Goal: Task Accomplishment & Management: Manage account settings

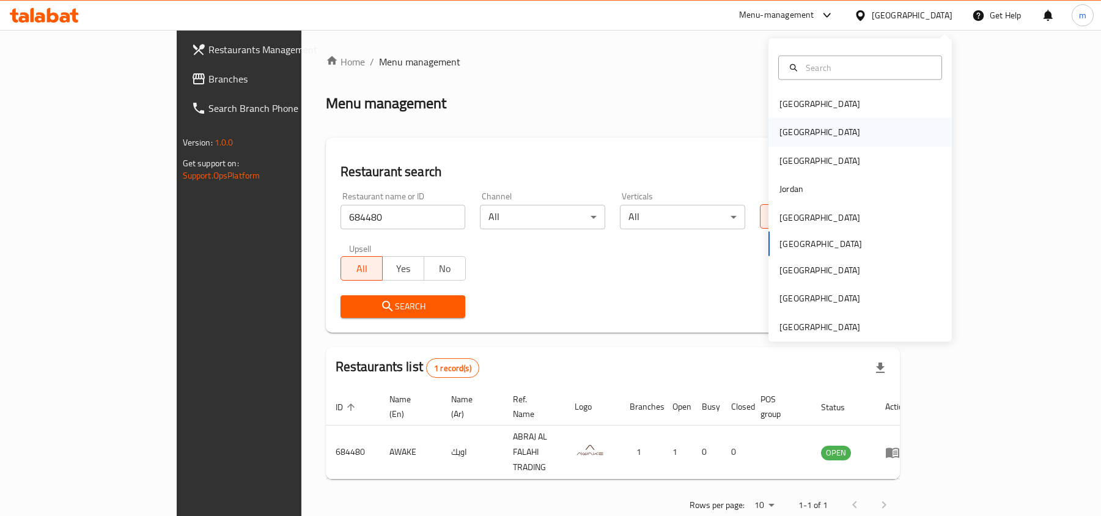
scroll to position [6, 0]
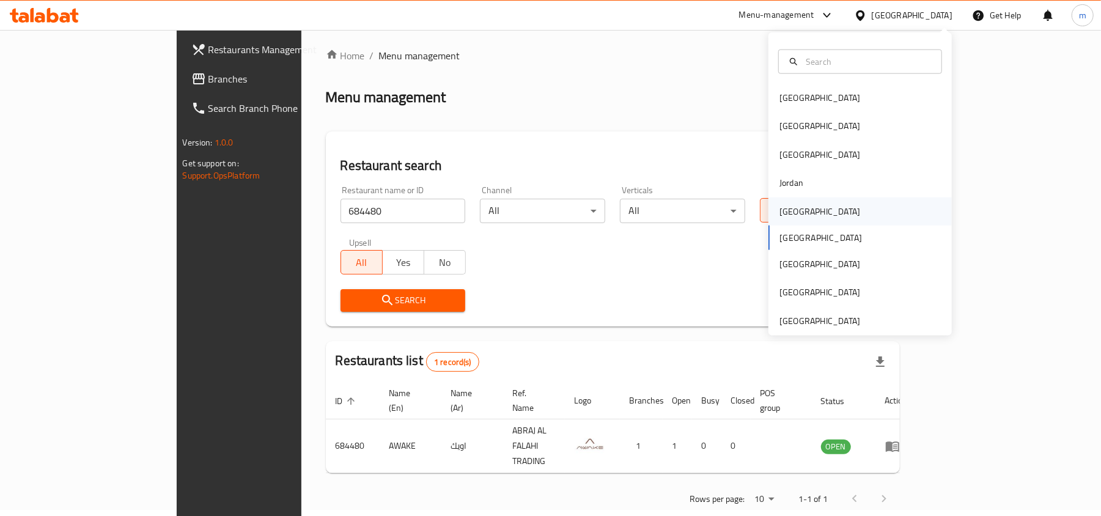
click at [794, 206] on div "[GEOGRAPHIC_DATA]" at bounding box center [819, 211] width 100 height 28
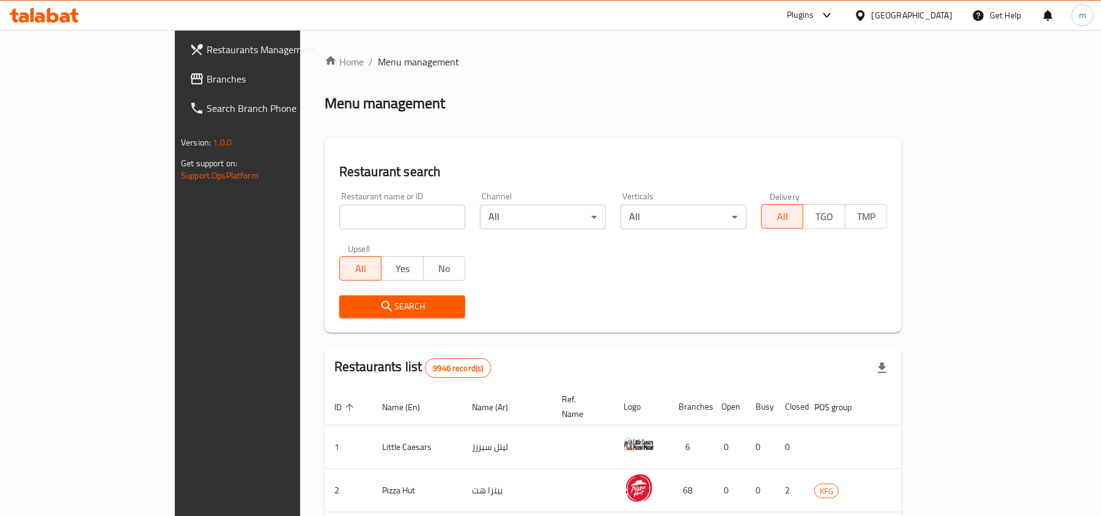
click at [207, 78] on span "Branches" at bounding box center [278, 78] width 142 height 15
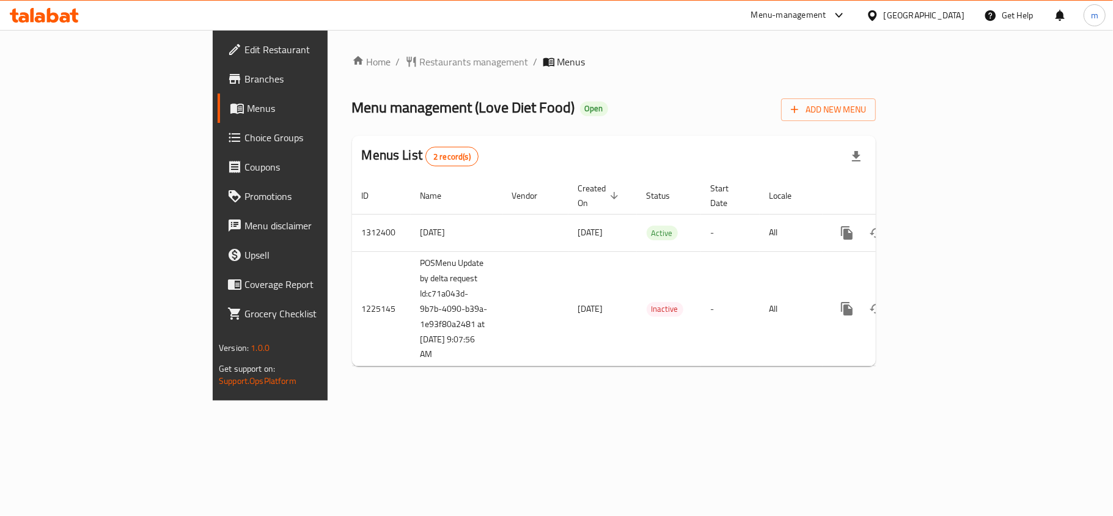
click at [543, 90] on div "Home / Restaurants management / Menus Menu management ( Love Diet Food ) Open A…" at bounding box center [614, 214] width 524 height 321
click at [420, 57] on span "Restaurants management" at bounding box center [474, 62] width 109 height 15
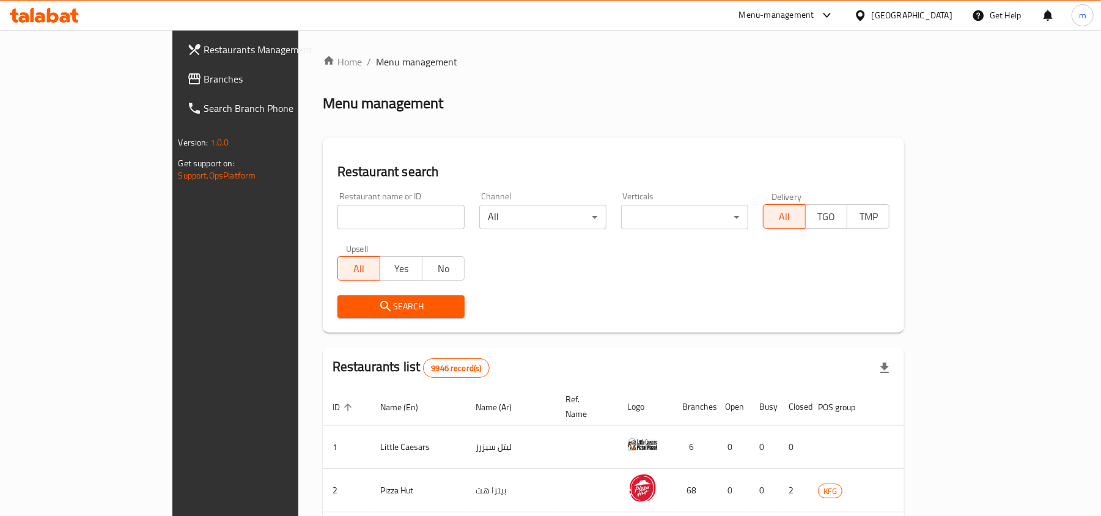
click at [337, 210] on input "search" at bounding box center [400, 217] width 127 height 24
paste input "667051"
type input "667051"
click button "Search" at bounding box center [400, 306] width 127 height 23
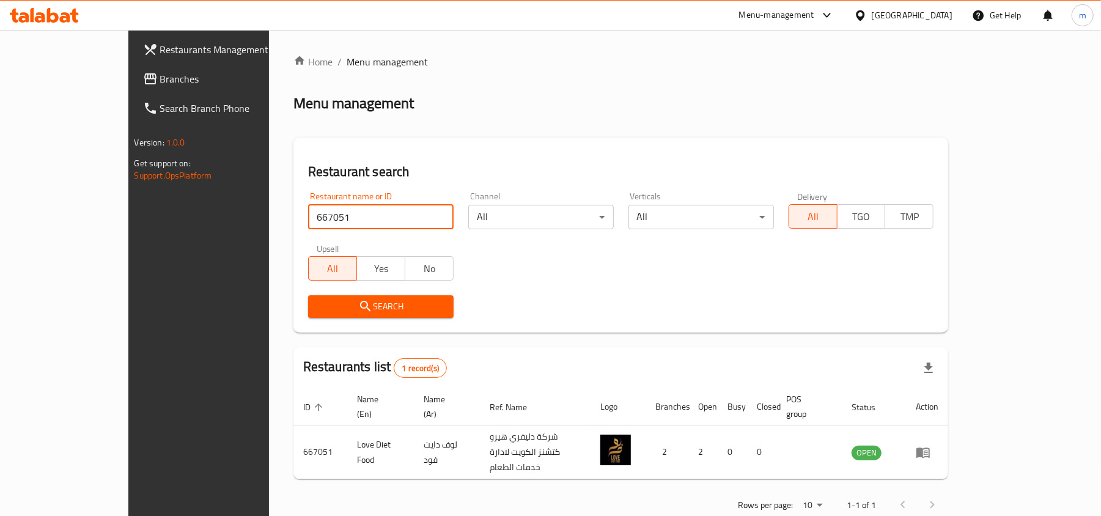
scroll to position [6, 0]
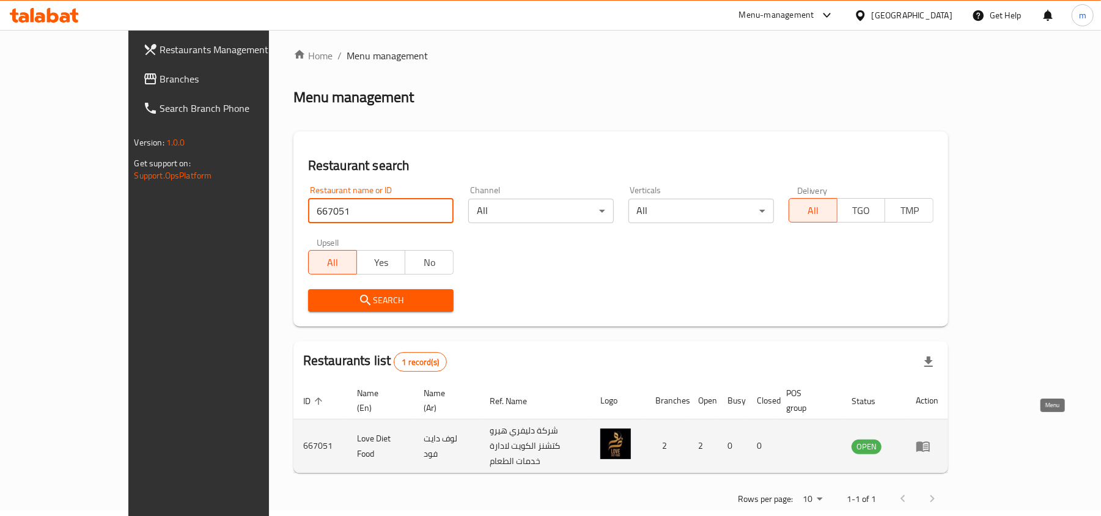
click at [930, 439] on icon "enhanced table" at bounding box center [922, 446] width 15 height 15
